Goal: Information Seeking & Learning: Learn about a topic

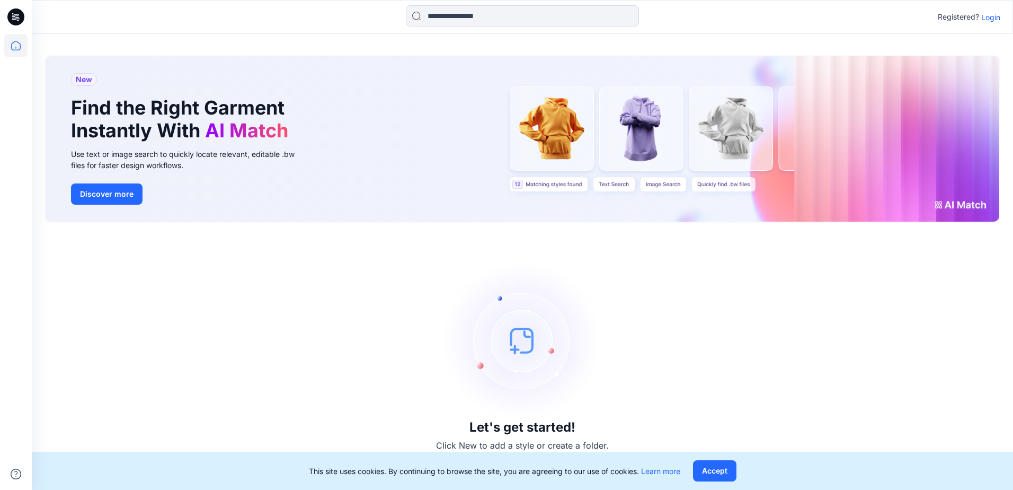
click at [995, 21] on p "Login" at bounding box center [990, 17] width 19 height 11
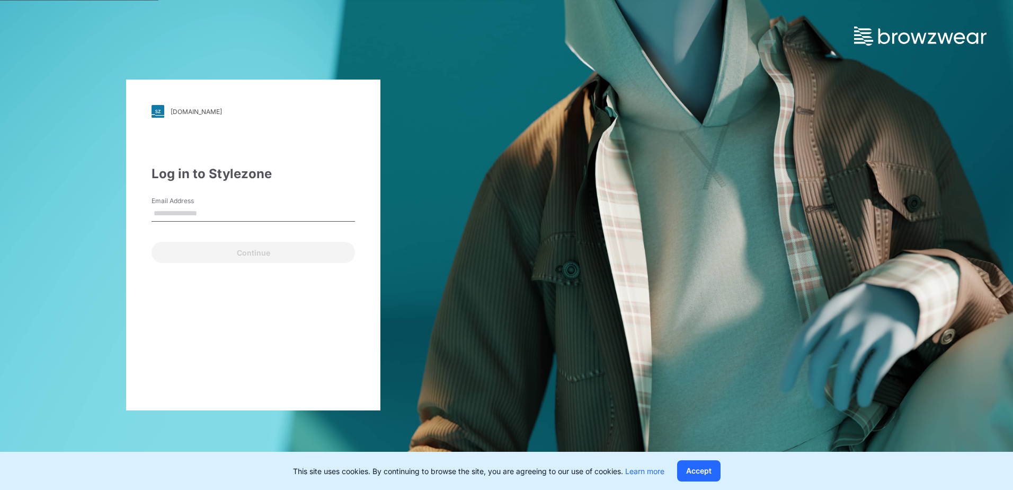
click at [223, 216] on input "Email Address" at bounding box center [253, 214] width 203 height 16
type input "**********"
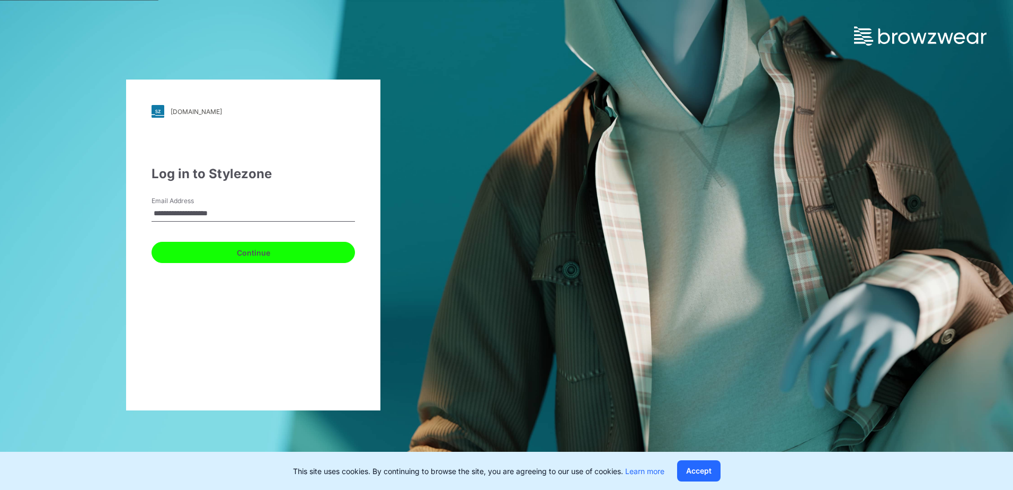
click at [213, 256] on button "Continue" at bounding box center [253, 252] width 203 height 21
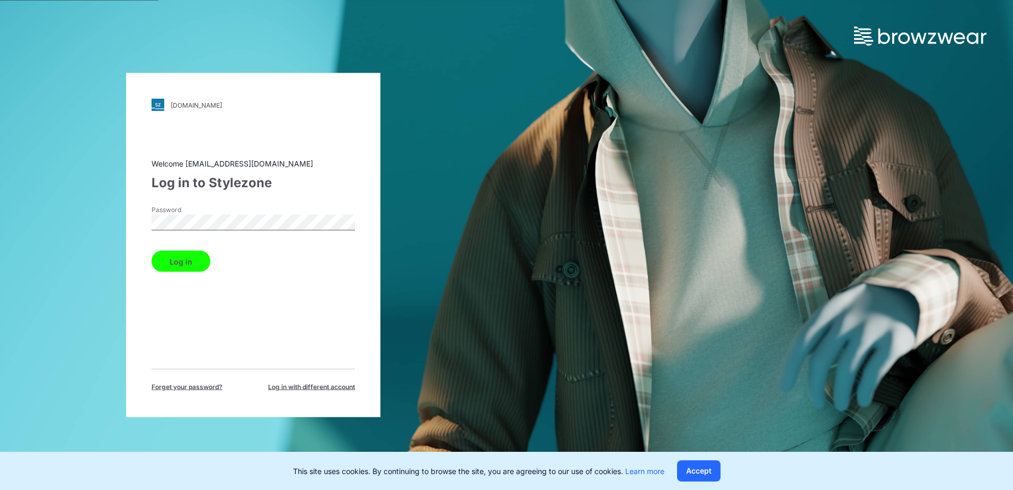
click at [152, 251] on button "Log in" at bounding box center [181, 261] width 59 height 21
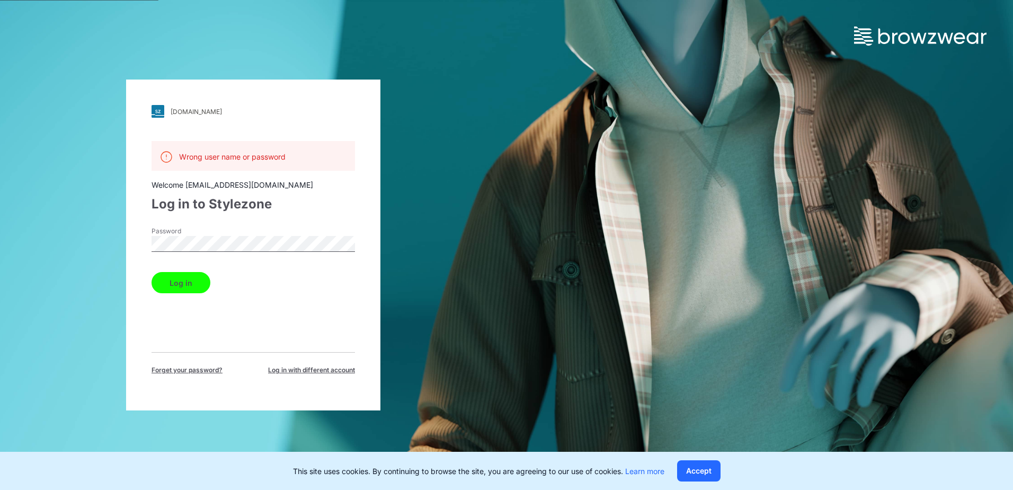
drag, startPoint x: 621, startPoint y: 28, endPoint x: 348, endPoint y: 153, distance: 300.7
click at [615, 32] on div at bounding box center [506, 23] width 1013 height 46
click at [308, 369] on span "Log in with different account" at bounding box center [311, 370] width 87 height 10
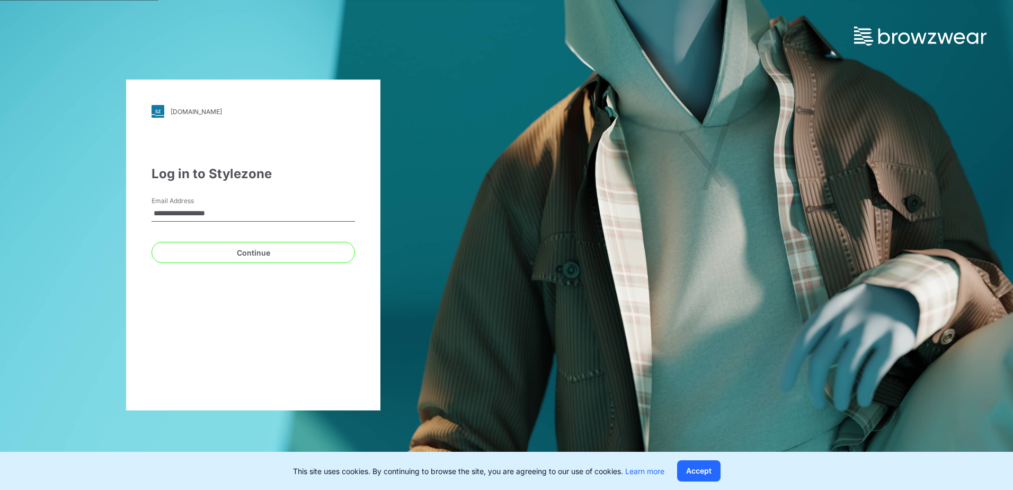
type input "**********"
click at [152, 242] on button "Continue" at bounding box center [253, 252] width 203 height 21
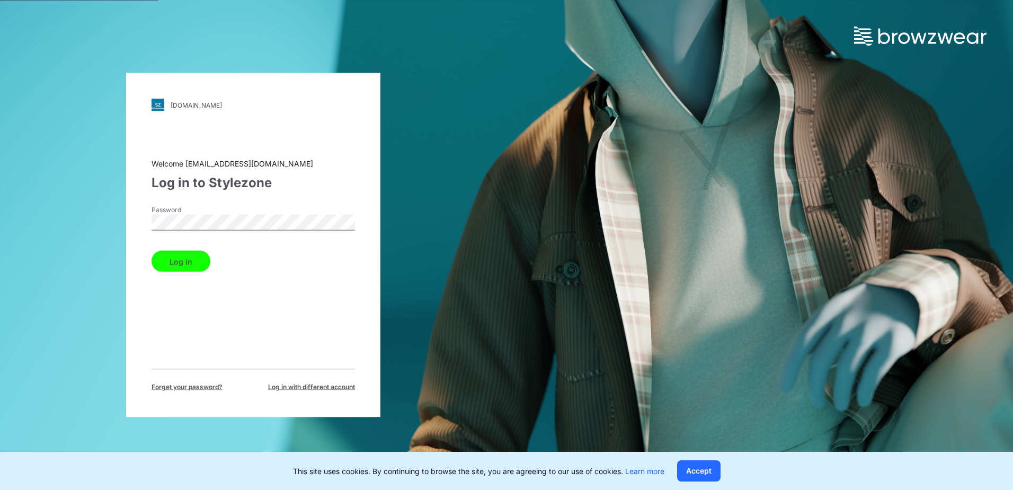
click at [152, 251] on button "Log in" at bounding box center [181, 261] width 59 height 21
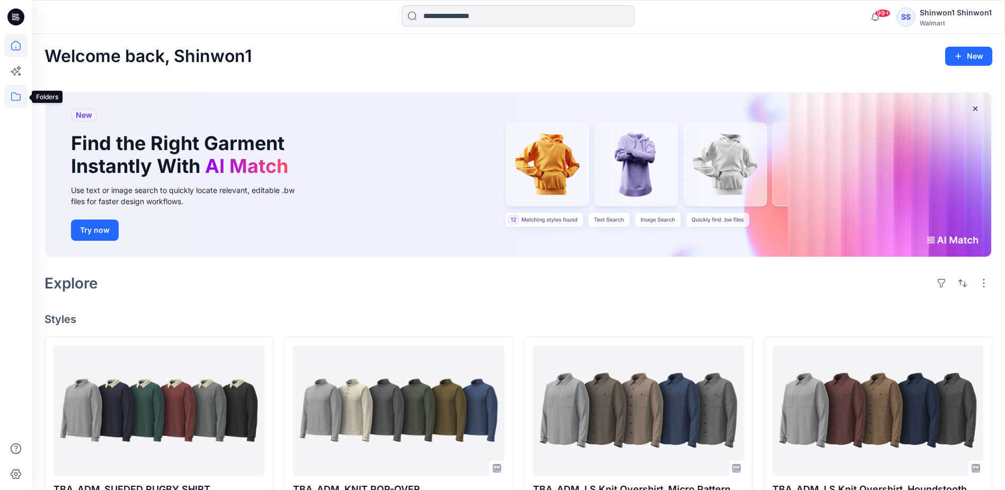
click at [14, 98] on icon at bounding box center [15, 96] width 23 height 23
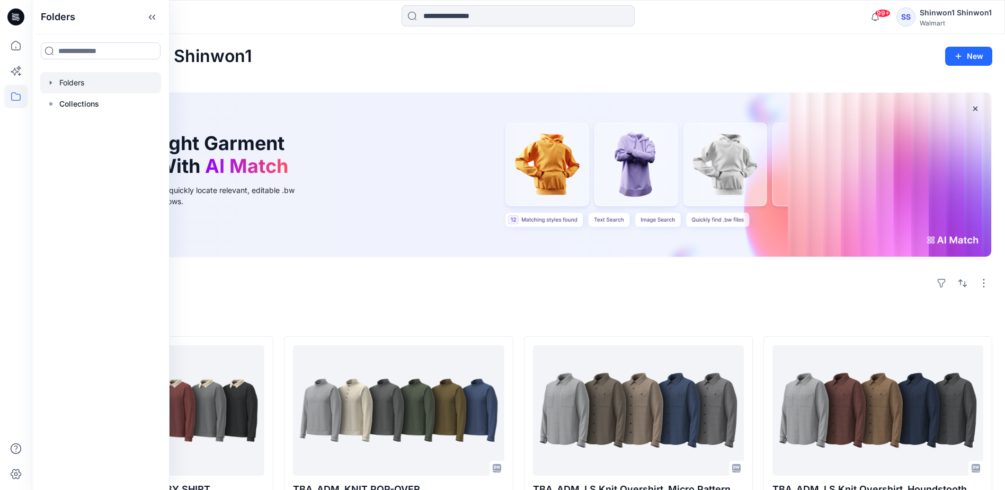
click at [48, 84] on icon "button" at bounding box center [51, 82] width 8 height 8
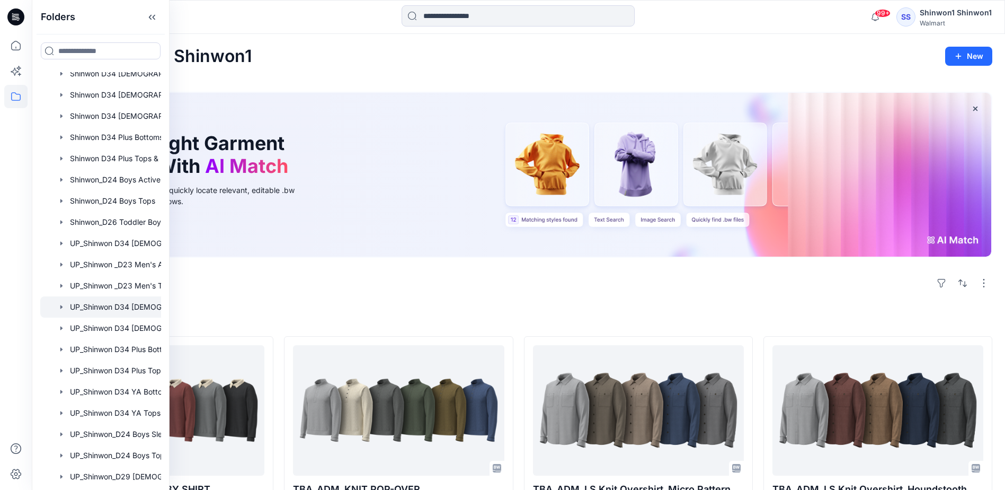
scroll to position [136, 0]
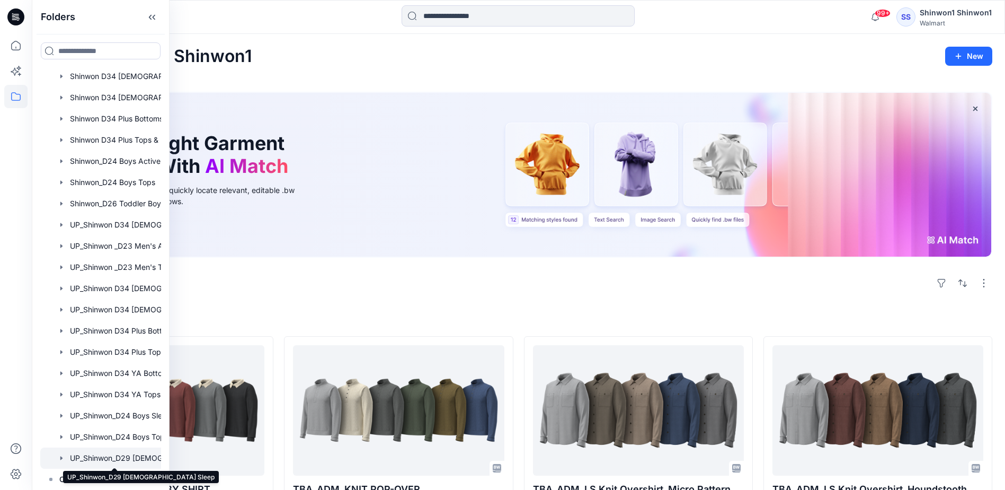
click at [123, 456] on div at bounding box center [114, 457] width 148 height 21
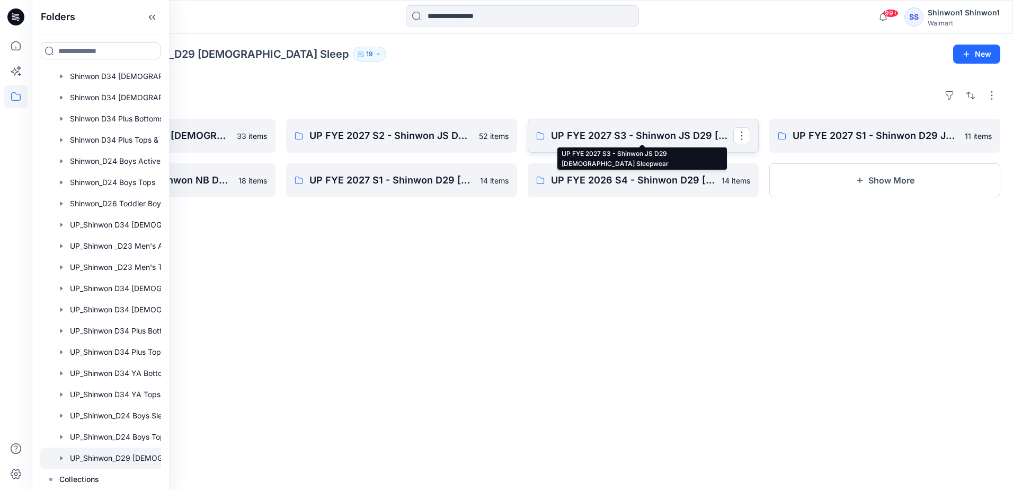
click at [687, 136] on p "UP FYE 2027 S3 - Shinwon JS D29 [DEMOGRAPHIC_DATA] Sleepwear" at bounding box center [642, 135] width 182 height 15
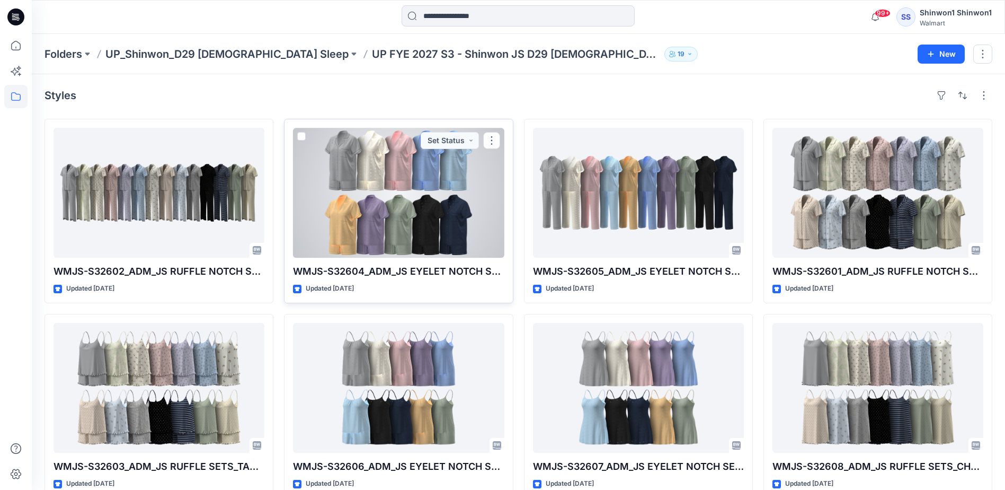
click at [410, 204] on div at bounding box center [398, 193] width 211 height 130
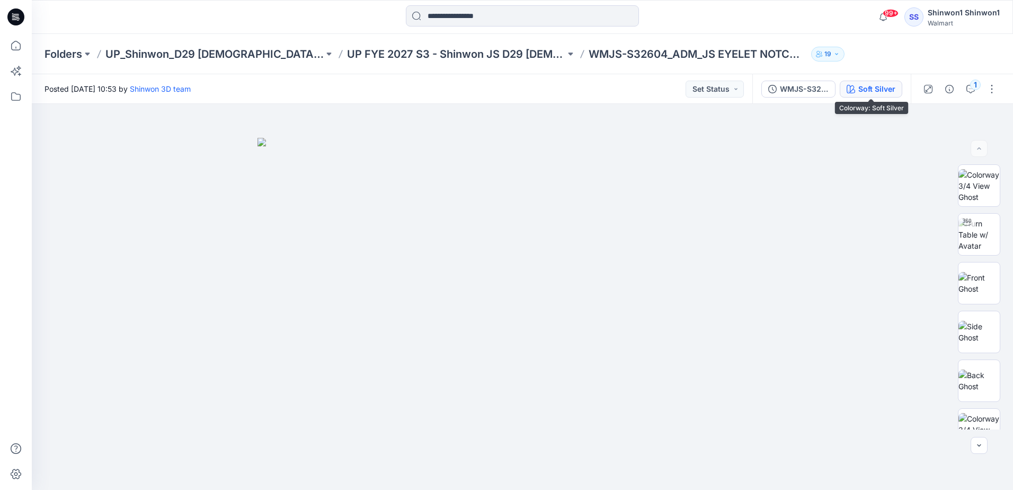
click at [871, 86] on div "Soft Silver" at bounding box center [876, 89] width 37 height 12
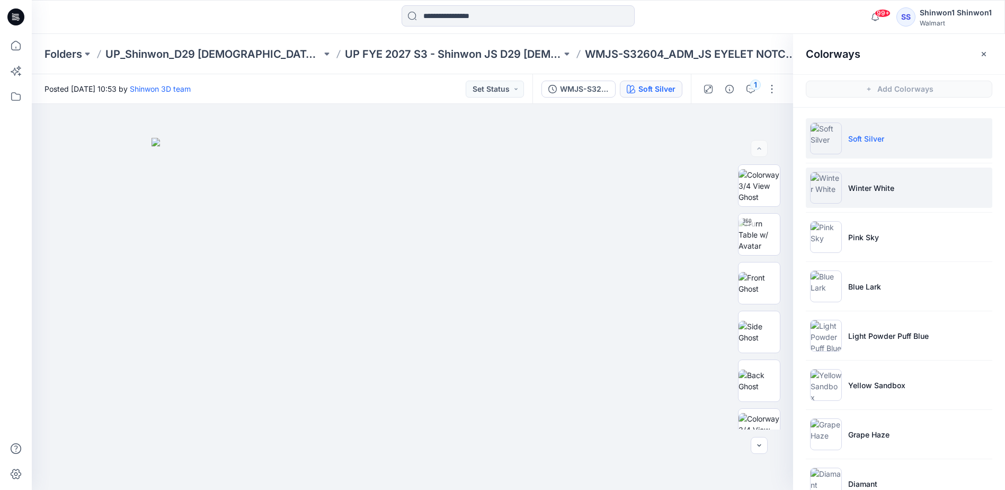
click at [869, 188] on p "Winter White" at bounding box center [871, 187] width 46 height 11
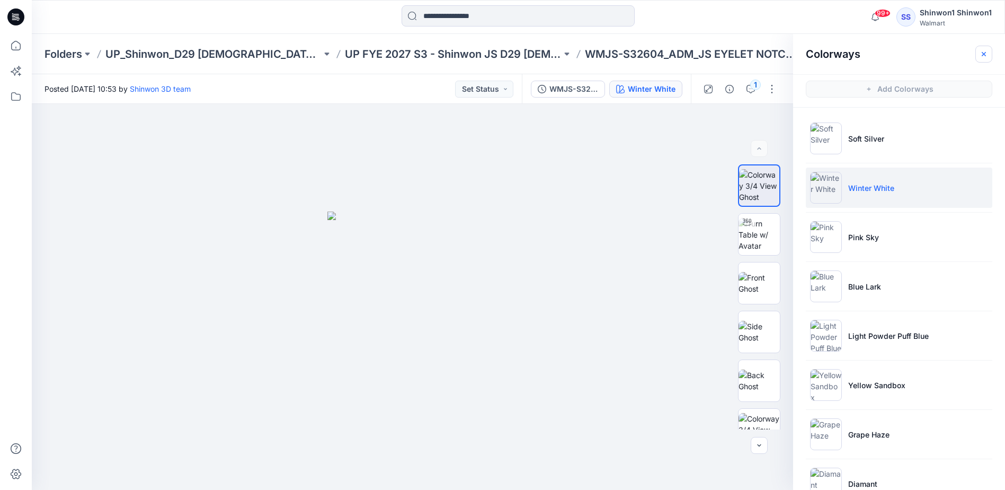
click at [989, 56] on button "button" at bounding box center [984, 54] width 17 height 17
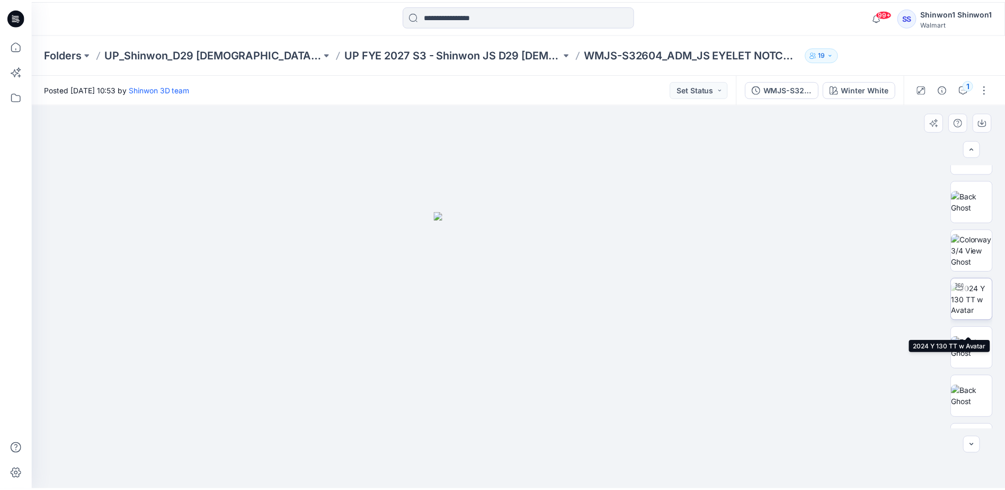
scroll to position [358, 0]
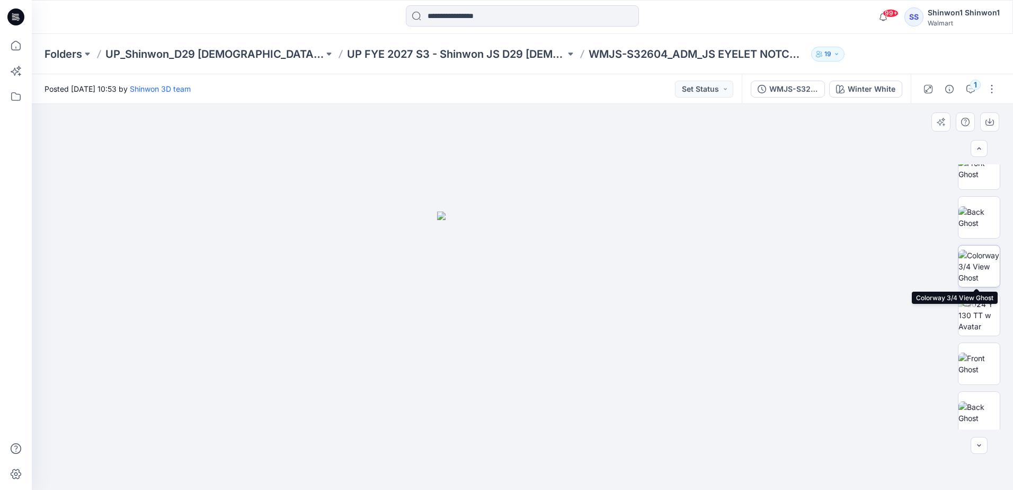
click at [979, 271] on img at bounding box center [979, 266] width 41 height 33
click at [994, 120] on icon "button" at bounding box center [990, 123] width 8 height 6
click at [821, 224] on div at bounding box center [522, 297] width 981 height 386
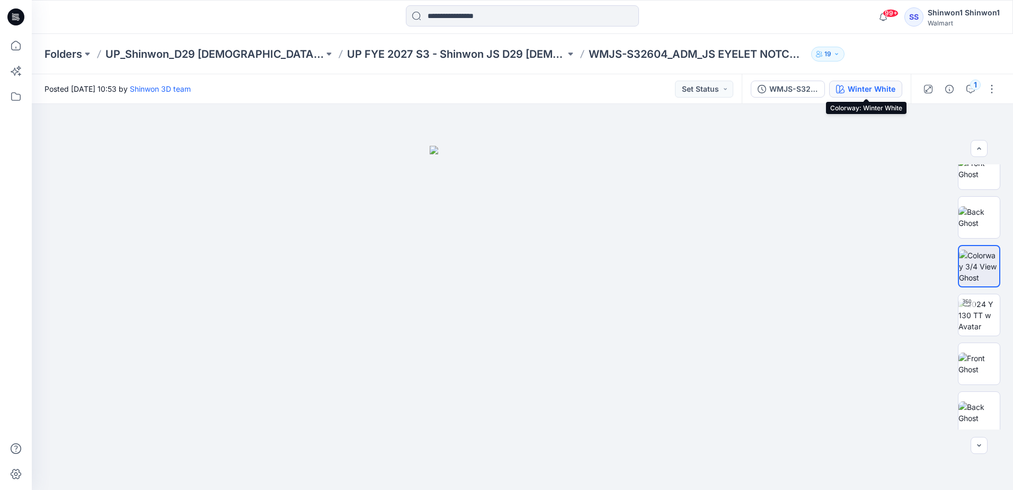
click at [878, 87] on div "Winter White" at bounding box center [872, 89] width 48 height 12
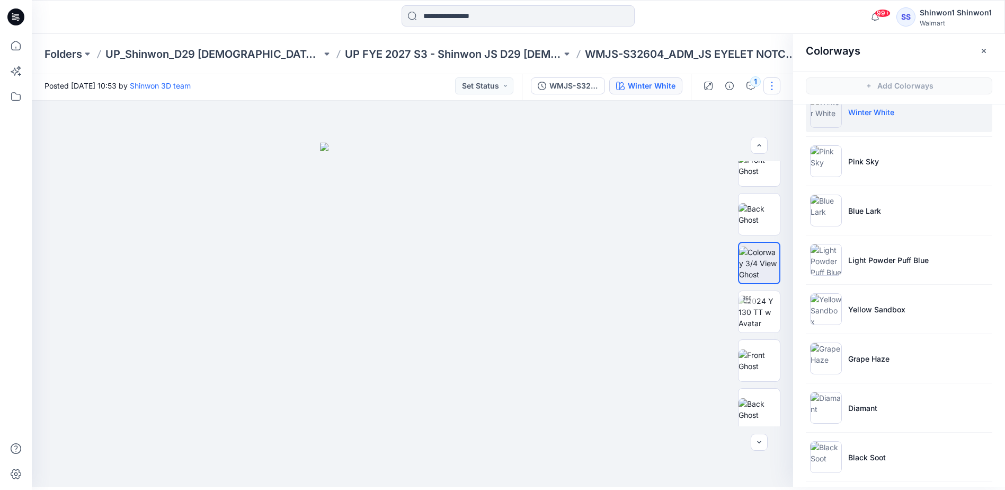
scroll to position [22, 0]
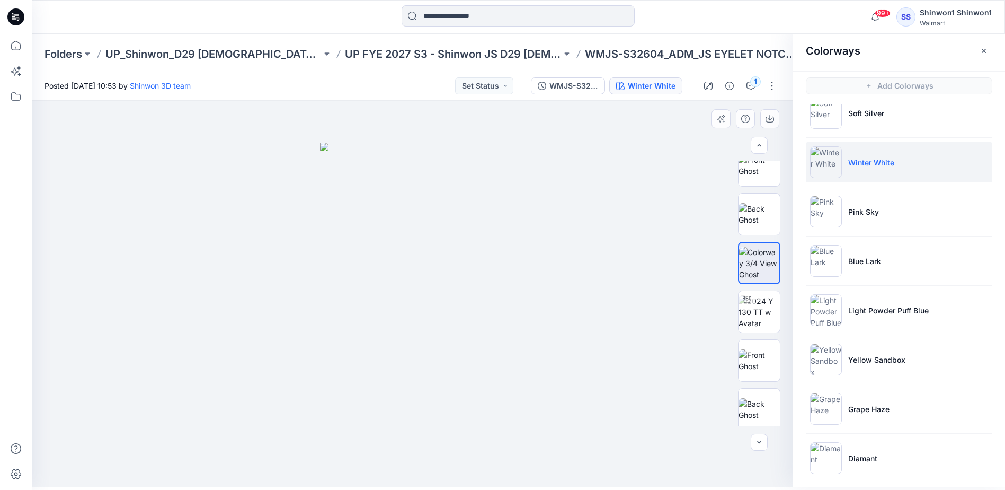
click at [685, 140] on div at bounding box center [412, 294] width 761 height 386
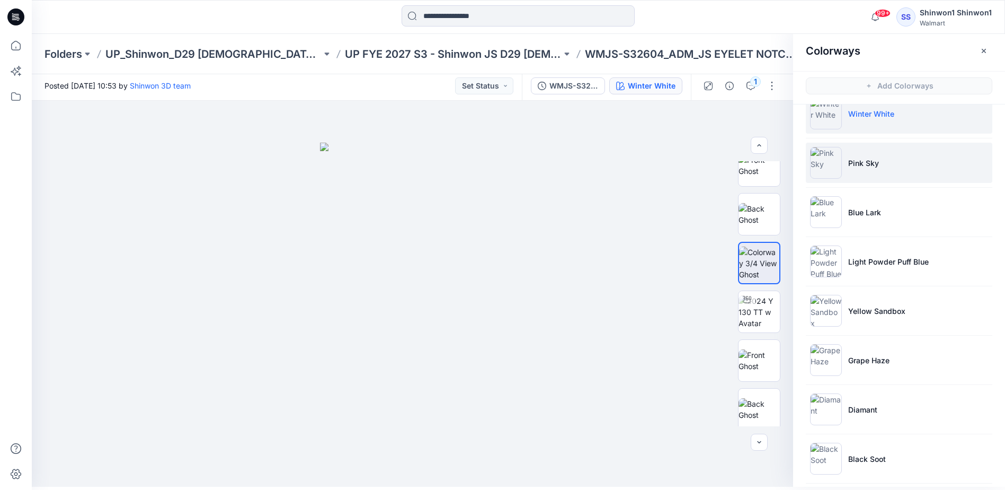
scroll to position [128, 0]
